Goal: Understand process/instructions: Learn how to perform a task or action

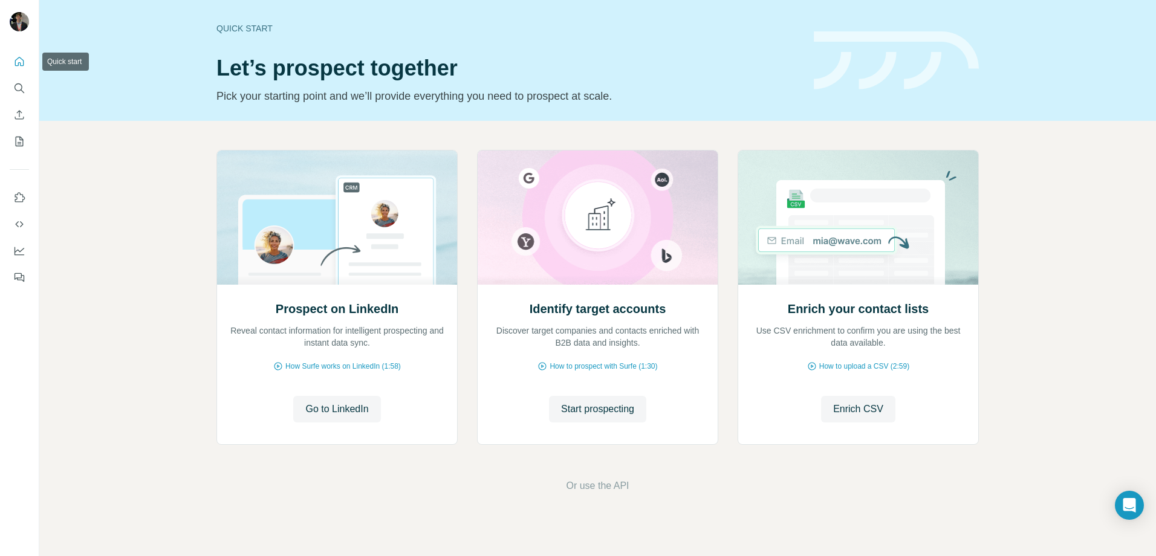
click at [18, 60] on icon "Quick start" at bounding box center [19, 62] width 12 height 12
click at [368, 416] on span "Go to LinkedIn" at bounding box center [336, 409] width 63 height 15
click at [23, 229] on icon "Use Surfe API" at bounding box center [19, 224] width 12 height 12
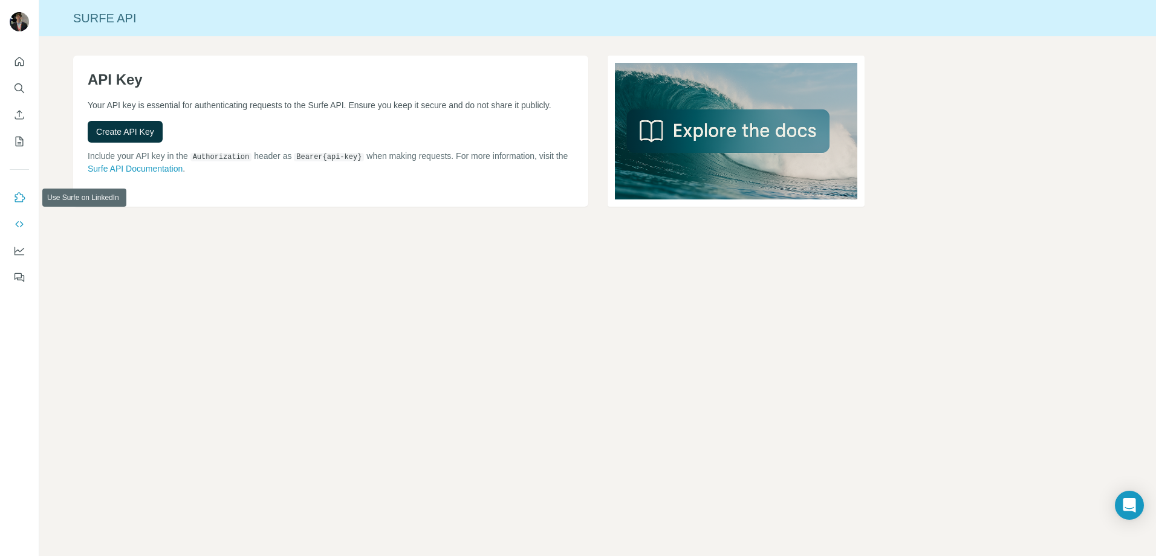
click at [16, 194] on icon "Use Surfe on LinkedIn" at bounding box center [19, 198] width 12 height 12
